Goal: Transaction & Acquisition: Purchase product/service

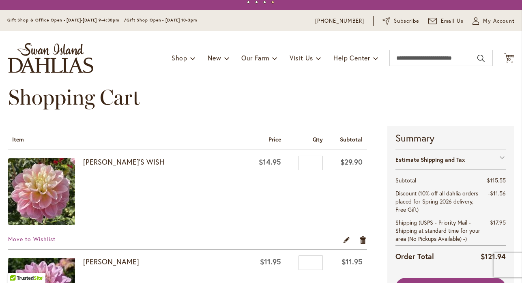
scroll to position [15, 0]
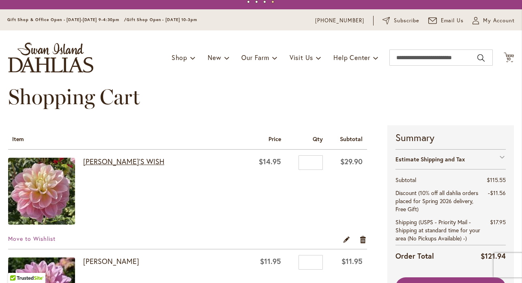
click at [121, 161] on link "[PERSON_NAME]'S WISH" at bounding box center [123, 162] width 81 height 10
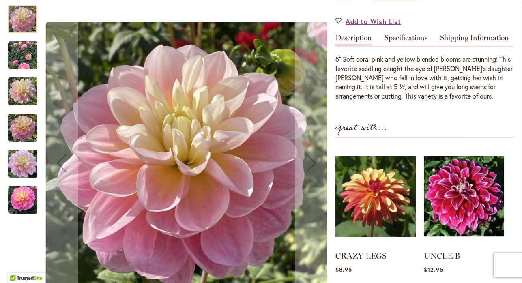
scroll to position [251, 0]
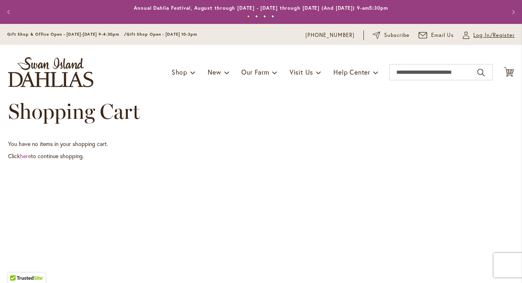
click at [486, 35] on span "Log In/Register" at bounding box center [493, 35] width 41 height 8
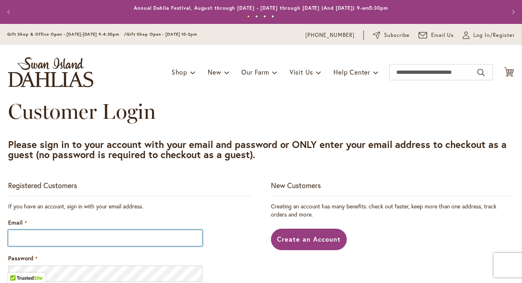
type input "**********"
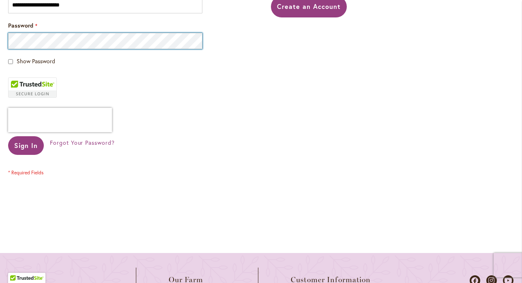
scroll to position [235, 0]
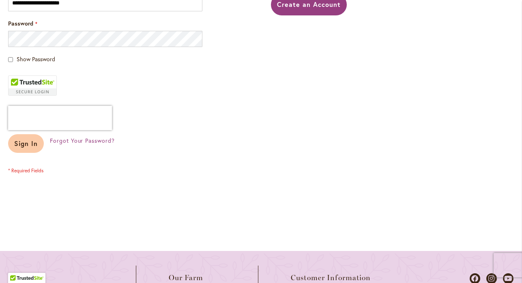
click at [29, 148] on button "Sign In" at bounding box center [26, 143] width 36 height 19
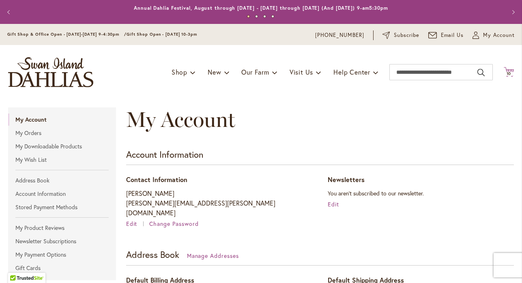
click at [507, 71] on span "10" at bounding box center [509, 73] width 5 height 5
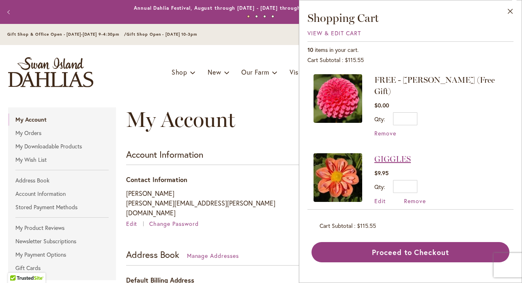
click at [388, 154] on link "GIGGLES" at bounding box center [392, 159] width 37 height 10
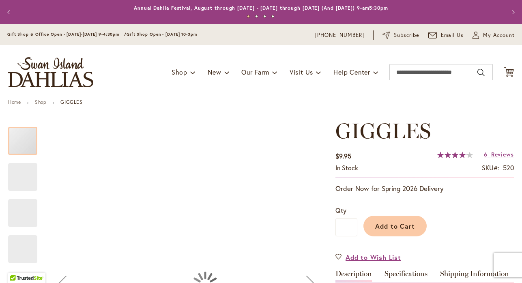
type input "******"
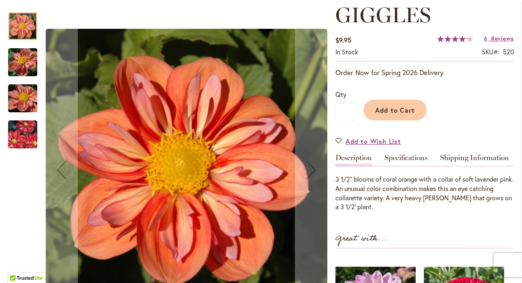
scroll to position [121, 0]
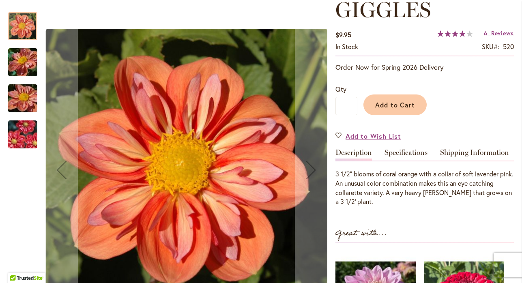
click at [23, 130] on img "GIGGLES" at bounding box center [23, 134] width 58 height 39
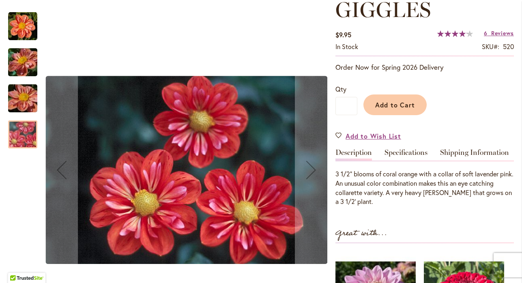
click at [28, 91] on img "GIGGLES" at bounding box center [23, 99] width 58 height 44
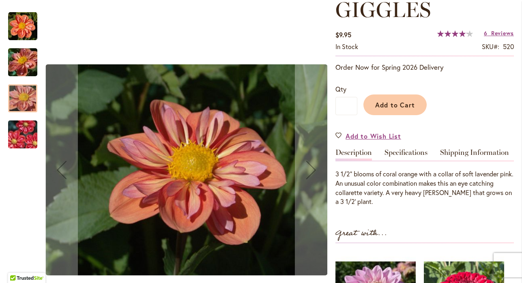
click at [30, 65] on img "GIGGLES" at bounding box center [23, 63] width 58 height 44
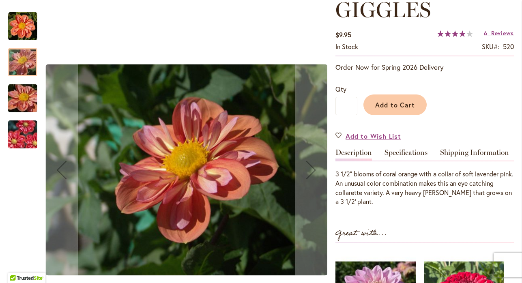
click at [26, 28] on img "GIGGLES" at bounding box center [22, 26] width 29 height 29
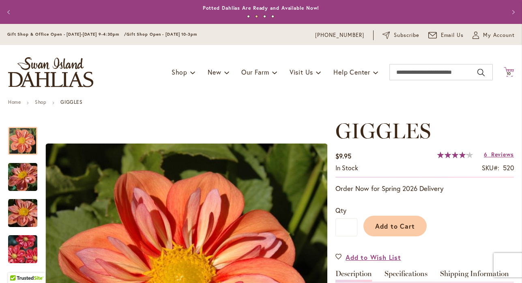
scroll to position [0, 0]
click at [511, 73] on span "10" at bounding box center [509, 73] width 5 height 5
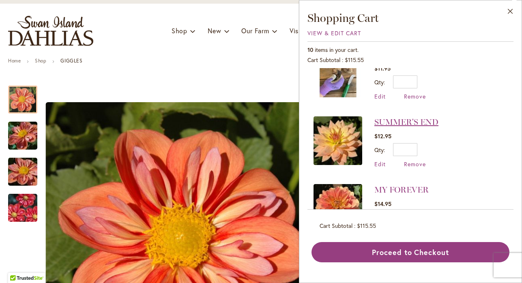
scroll to position [181, 0]
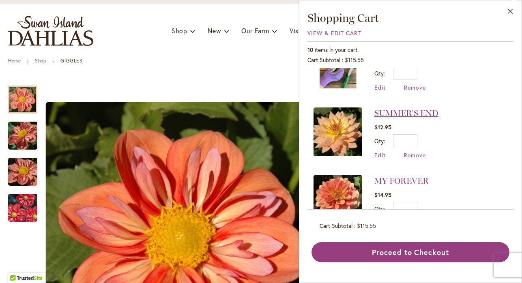
click at [402, 108] on link "SUMMER'S END" at bounding box center [406, 113] width 64 height 10
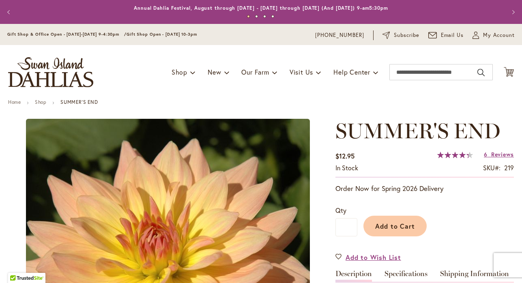
type input "******"
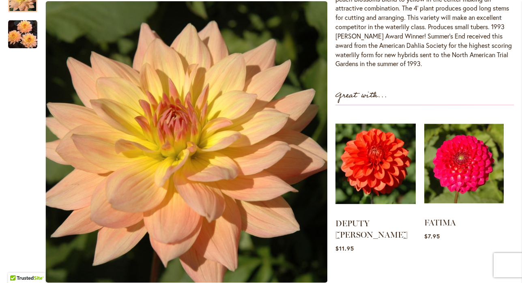
scroll to position [309, 0]
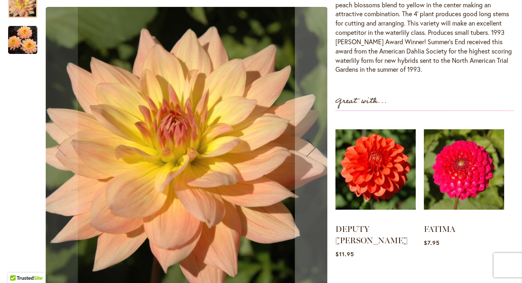
click at [35, 31] on img "SUMMER'S END" at bounding box center [22, 41] width 29 height 30
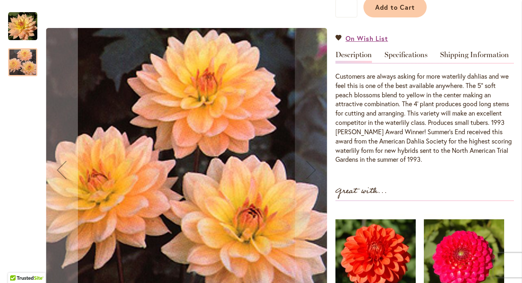
scroll to position [188, 0]
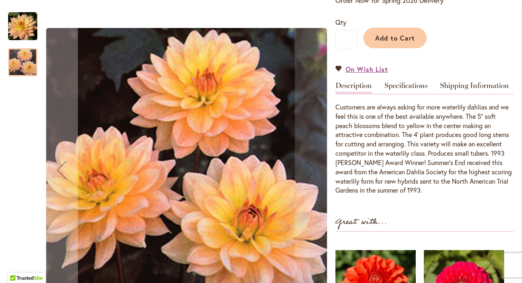
click at [26, 26] on img "SUMMER'S END" at bounding box center [22, 26] width 29 height 29
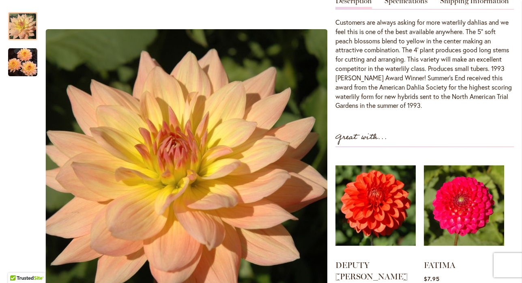
scroll to position [276, 0]
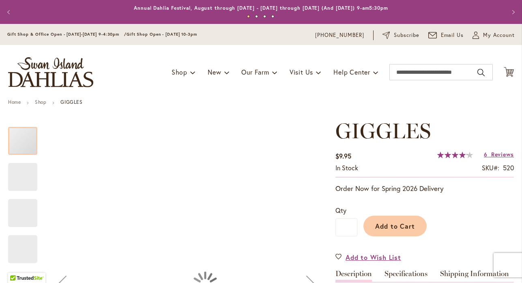
type input "******"
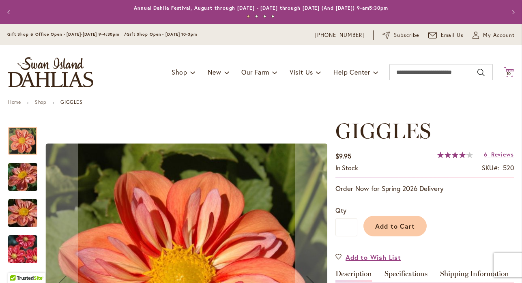
click at [510, 71] on span "10" at bounding box center [509, 73] width 5 height 5
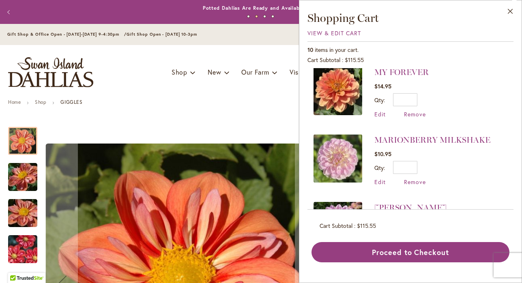
scroll to position [290, 0]
click at [430, 135] on link "MARIONBERRY MILKSHAKE" at bounding box center [432, 140] width 116 height 10
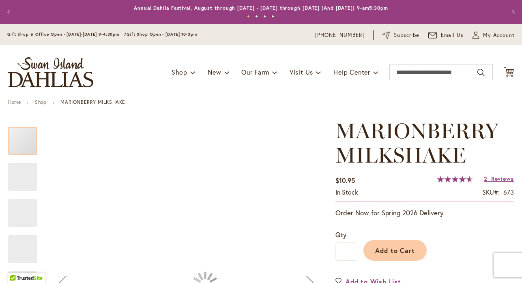
type input "******"
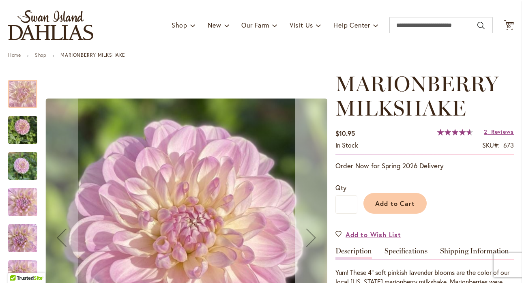
scroll to position [49, 0]
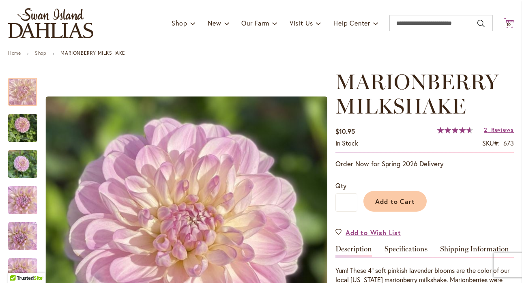
click at [509, 24] on span "10" at bounding box center [509, 24] width 5 height 5
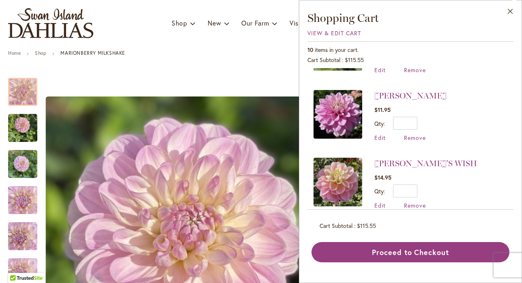
scroll to position [402, 0]
click at [408, 91] on link "[PERSON_NAME]" at bounding box center [410, 96] width 72 height 10
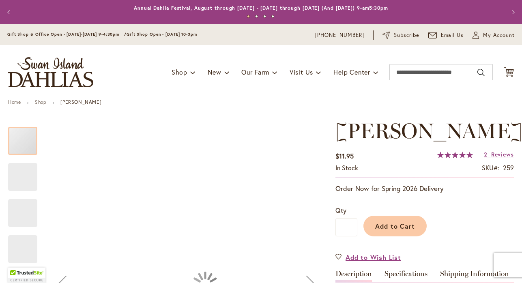
type input "******"
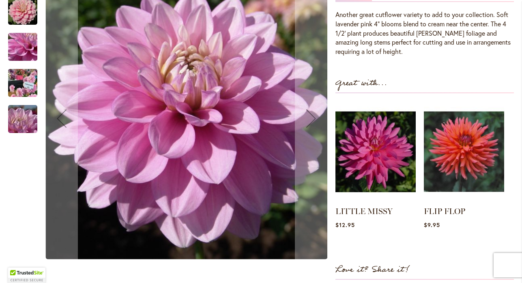
scroll to position [285, 0]
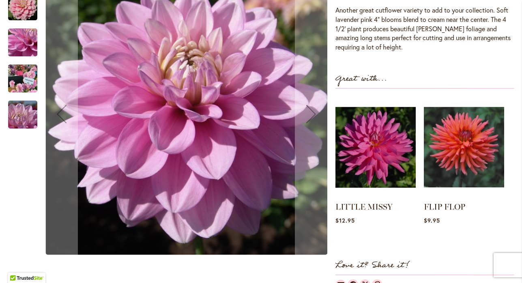
click at [24, 21] on img "HEATHER FEATHER" at bounding box center [22, 6] width 29 height 29
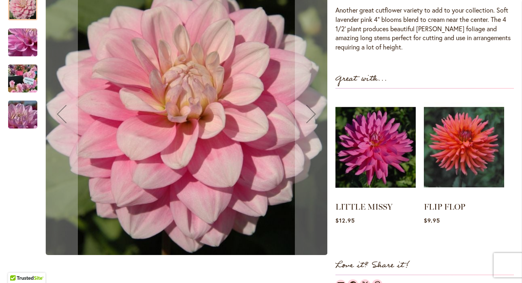
click at [26, 137] on img "HEATHER FEATHER" at bounding box center [23, 115] width 58 height 44
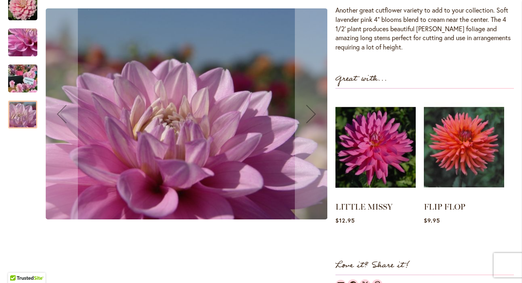
click at [28, 99] on img "HEATHER FEATHER" at bounding box center [23, 79] width 58 height 44
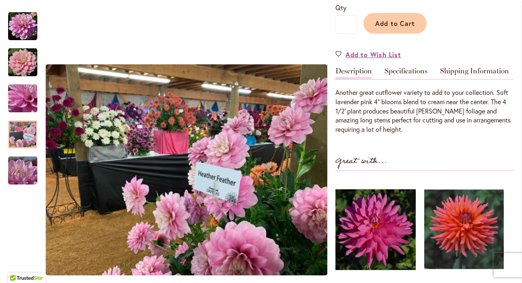
scroll to position [204, 0]
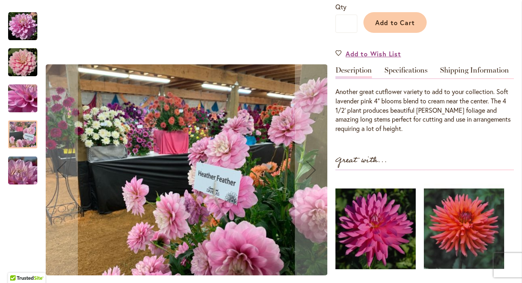
click at [27, 28] on img "HEATHER FEATHER" at bounding box center [22, 26] width 29 height 29
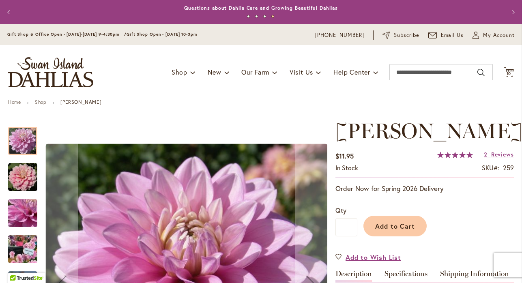
scroll to position [0, 0]
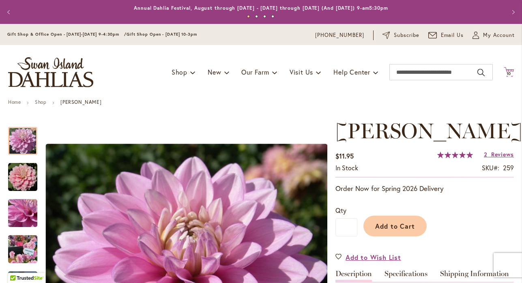
click at [509, 72] on span "10" at bounding box center [509, 73] width 5 height 5
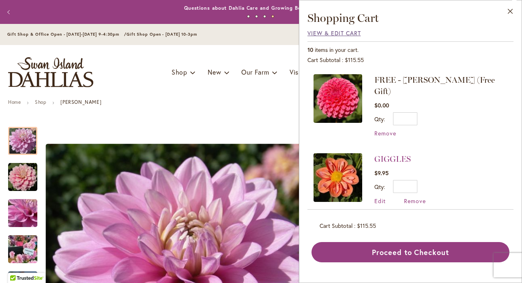
click at [350, 34] on span "View & Edit Cart" at bounding box center [334, 33] width 54 height 8
click at [511, 11] on button "Close" at bounding box center [510, 13] width 22 height 26
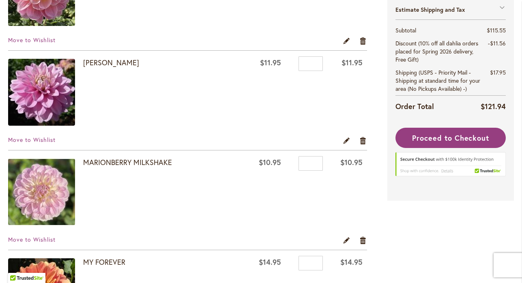
scroll to position [215, 0]
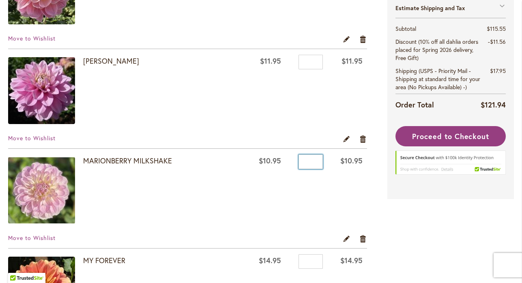
click at [314, 159] on input "*" at bounding box center [311, 162] width 24 height 15
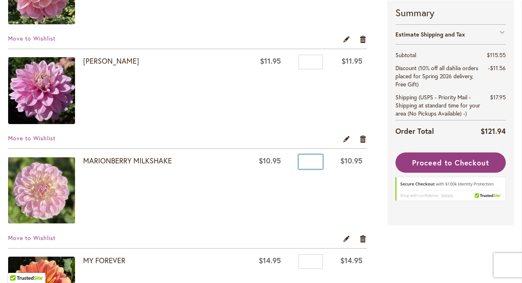
type input "*"
click at [342, 193] on td "$10.95" at bounding box center [347, 192] width 40 height 86
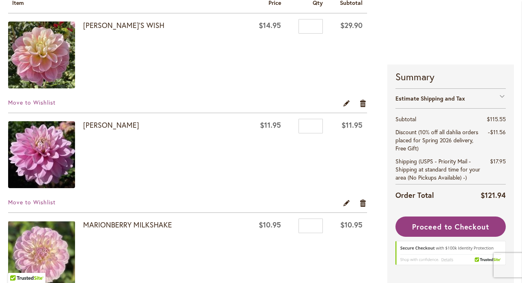
scroll to position [142, 0]
